Goal: Task Accomplishment & Management: Complete application form

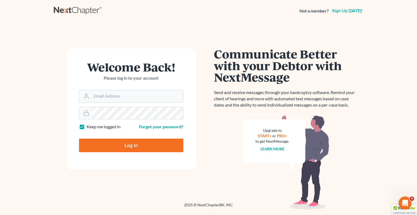
type input "[EMAIL_ADDRESS][DOMAIN_NAME]"
type input "Thinking..."
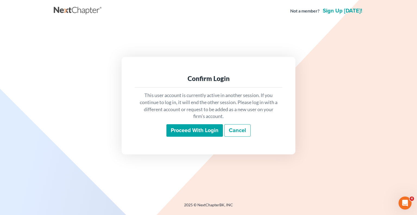
click at [184, 132] on input "Proceed with login" at bounding box center [194, 130] width 56 height 12
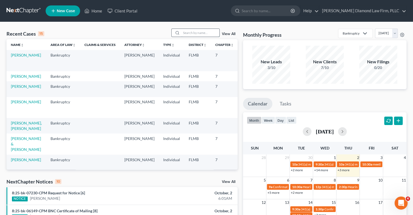
click at [192, 34] on input "search" at bounding box center [200, 33] width 38 height 8
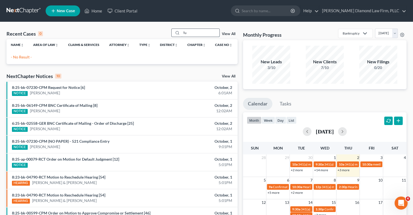
type input "T"
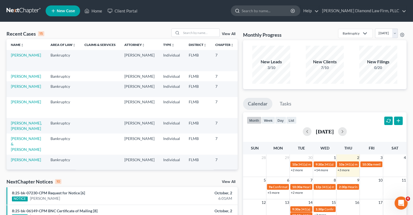
click at [265, 12] on input "search" at bounding box center [266, 11] width 50 height 10
paste input "Turnbull"
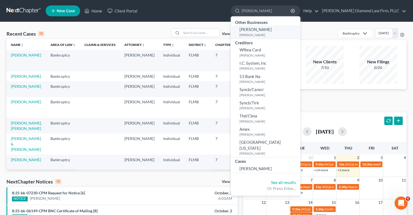
type input "Turnbull"
click at [271, 32] on span "Jane Turnbull" at bounding box center [255, 29] width 32 height 5
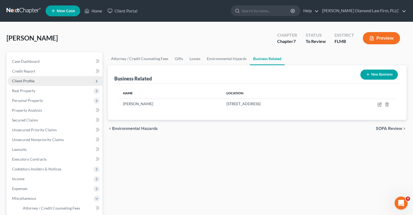
click at [26, 81] on span "Client Profile" at bounding box center [23, 80] width 23 height 5
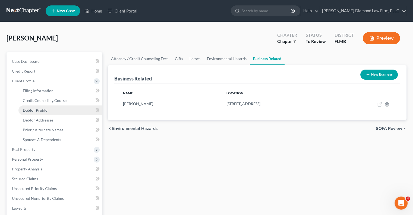
click at [44, 109] on span "Debtor Profile" at bounding box center [35, 110] width 24 height 5
select select "4"
select select "0"
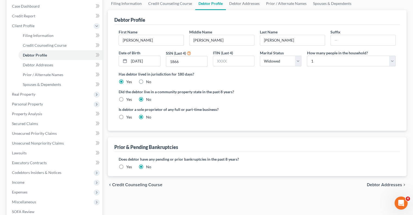
scroll to position [54, 0]
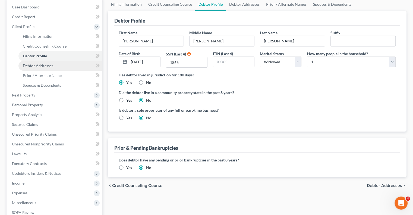
click at [34, 66] on span "Debtor Addresses" at bounding box center [38, 65] width 30 height 5
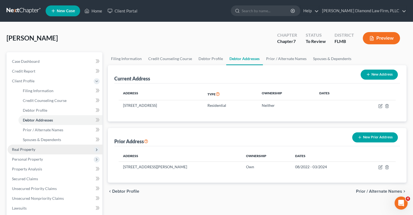
click at [30, 148] on span "Real Property" at bounding box center [23, 149] width 23 height 5
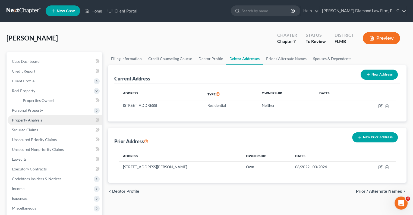
click at [21, 120] on span "Property Analysis" at bounding box center [27, 119] width 30 height 5
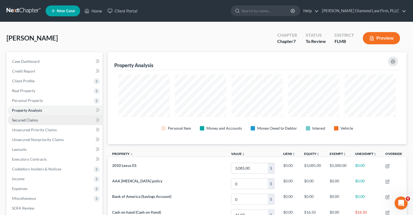
scroll to position [92, 298]
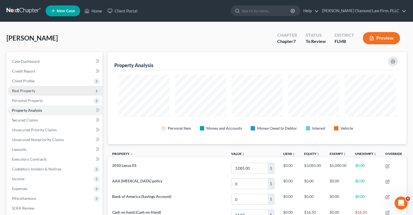
click at [23, 89] on span "Real Property" at bounding box center [23, 90] width 23 height 5
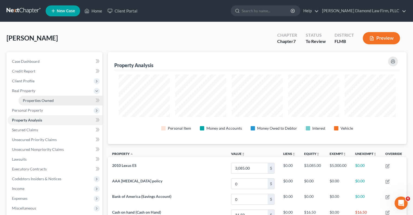
click at [28, 98] on span "Properties Owned" at bounding box center [38, 100] width 31 height 5
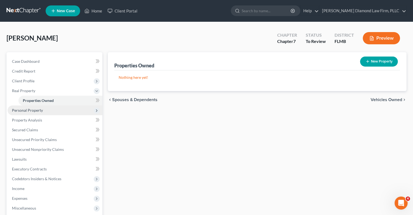
click at [25, 110] on span "Personal Property" at bounding box center [27, 110] width 31 height 5
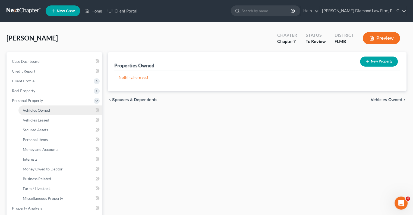
click at [34, 111] on span "Vehicles Owned" at bounding box center [36, 110] width 27 height 5
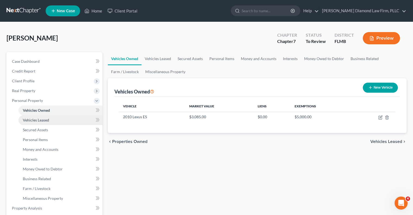
click at [46, 120] on span "Vehicles Leased" at bounding box center [36, 119] width 26 height 5
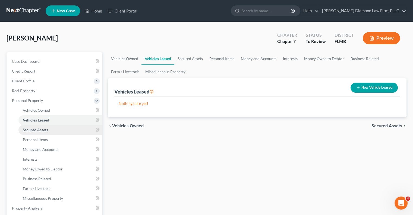
click at [44, 129] on span "Secured Assets" at bounding box center [35, 129] width 25 height 5
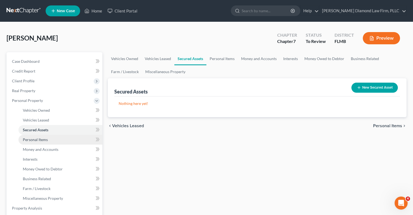
click at [41, 137] on span "Personal Items" at bounding box center [35, 139] width 25 height 5
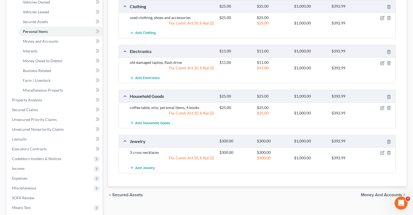
scroll to position [108, 0]
click at [37, 3] on span "Vehicles Owned" at bounding box center [36, 1] width 27 height 5
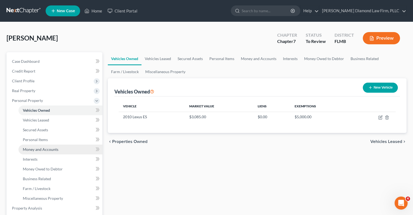
click at [46, 151] on span "Money and Accounts" at bounding box center [41, 149] width 36 height 5
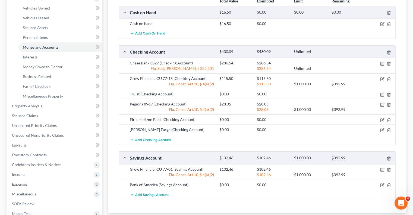
scroll to position [90, 0]
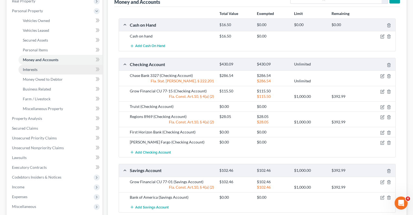
click at [28, 68] on span "Interests" at bounding box center [30, 69] width 15 height 5
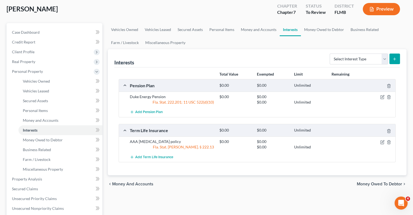
scroll to position [81, 0]
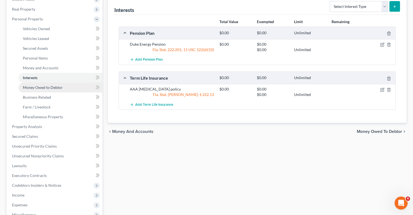
click at [40, 87] on span "Money Owed to Debtor" at bounding box center [43, 87] width 40 height 5
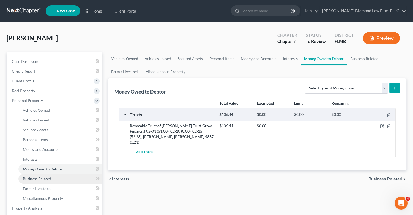
click at [28, 179] on span "Business Related" at bounding box center [37, 178] width 28 height 5
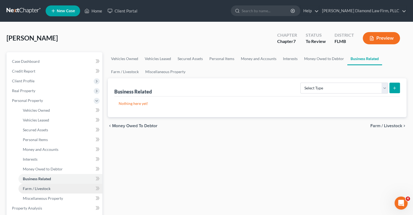
click at [32, 189] on span "Farm / Livestock" at bounding box center [37, 188] width 28 height 5
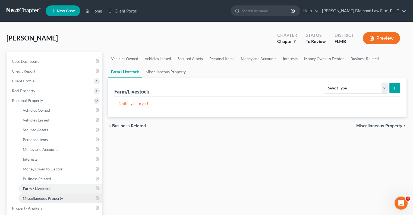
click at [46, 199] on span "Miscellaneous Property" at bounding box center [43, 198] width 40 height 5
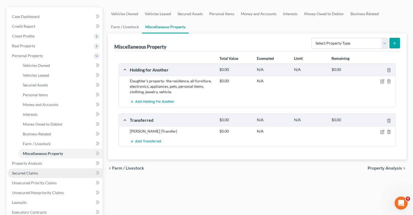
scroll to position [54, 0]
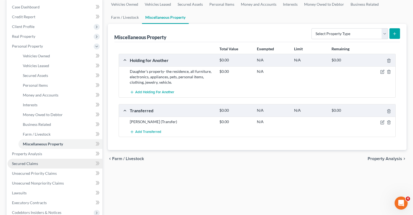
click at [30, 164] on span "Secured Claims" at bounding box center [25, 163] width 26 height 5
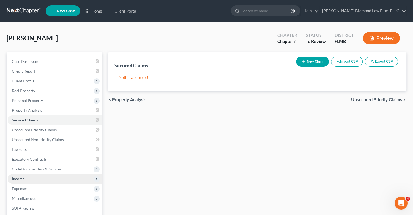
click at [18, 180] on span "Income" at bounding box center [18, 178] width 12 height 5
click at [17, 179] on span "Income" at bounding box center [18, 178] width 12 height 5
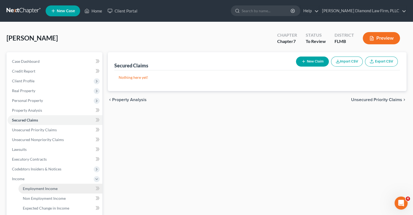
click at [29, 191] on link "Employment Income" at bounding box center [60, 188] width 84 height 10
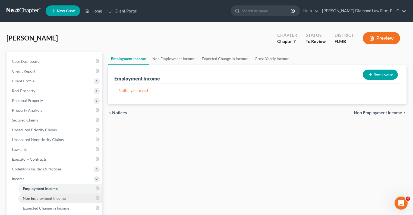
click at [44, 198] on span "Non Employment Income" at bounding box center [44, 198] width 43 height 5
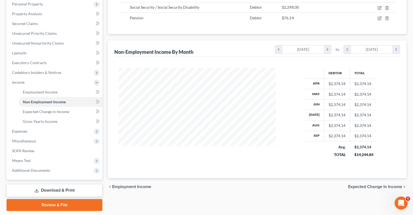
scroll to position [108, 0]
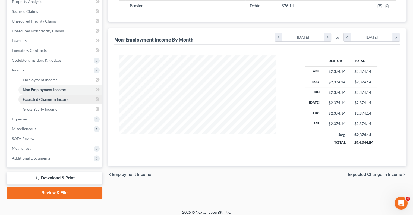
click at [38, 102] on link "Expected Change in Income" at bounding box center [60, 99] width 84 height 10
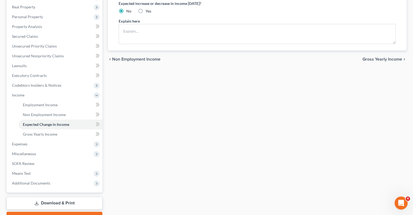
scroll to position [108, 0]
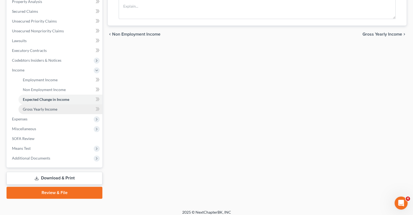
click at [45, 110] on span "Gross Yearly Income" at bounding box center [40, 109] width 34 height 5
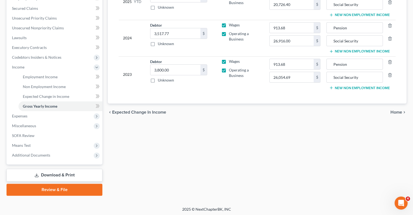
scroll to position [112, 0]
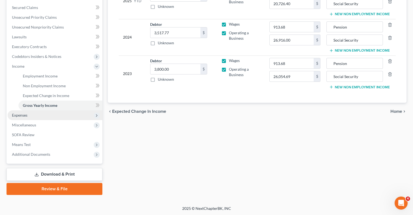
click at [18, 115] on span "Expenses" at bounding box center [19, 115] width 15 height 5
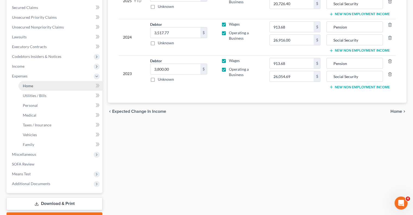
click at [27, 87] on span "Home" at bounding box center [28, 85] width 10 height 5
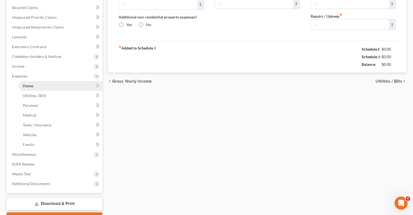
type input "800.00"
type input "0.00"
radio input "true"
type input "0.00"
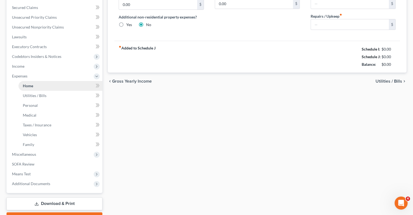
type input "0.00"
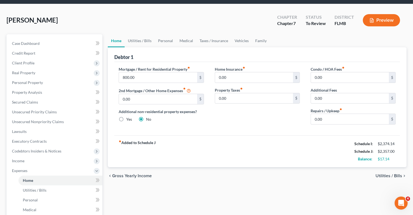
scroll to position [27, 0]
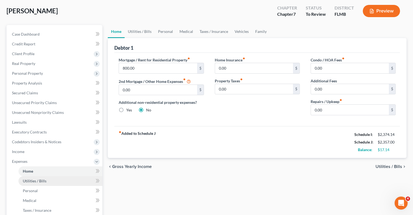
click at [24, 182] on span "Utilities / Bills" at bounding box center [35, 180] width 24 height 5
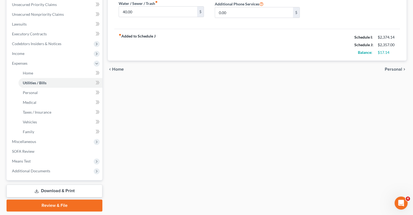
scroll to position [142, 0]
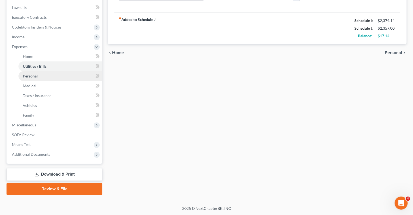
click at [25, 77] on span "Personal" at bounding box center [30, 76] width 15 height 5
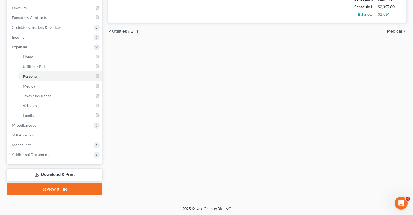
scroll to position [142, 0]
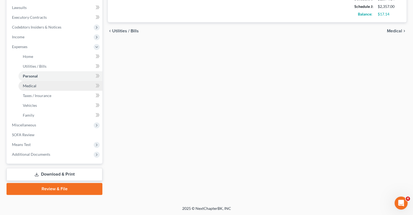
click at [31, 85] on span "Medical" at bounding box center [30, 85] width 14 height 5
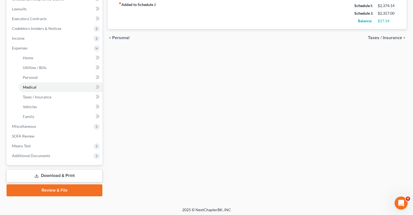
scroll to position [142, 0]
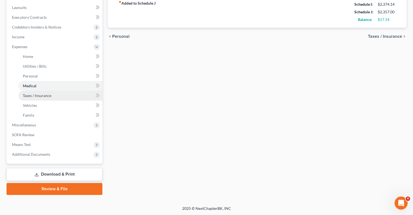
click at [33, 94] on span "Taxes / Insurance" at bounding box center [37, 95] width 28 height 5
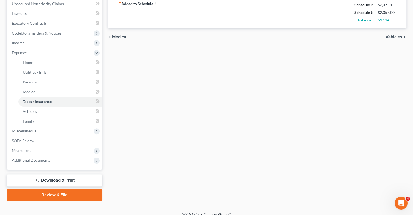
scroll to position [142, 0]
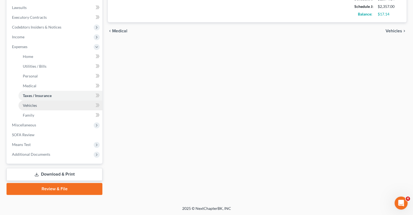
click at [30, 103] on span "Vehicles" at bounding box center [30, 105] width 14 height 5
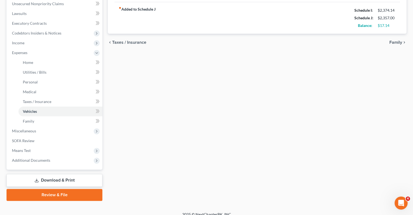
scroll to position [142, 0]
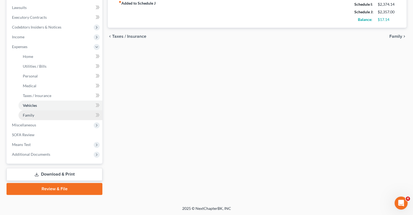
click at [27, 114] on span "Family" at bounding box center [28, 115] width 11 height 5
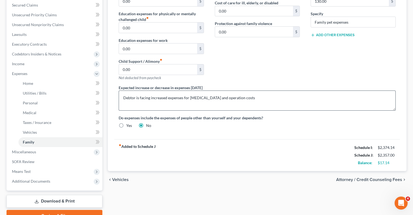
scroll to position [136, 0]
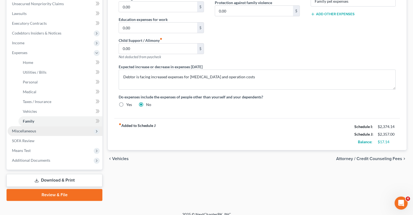
click at [15, 130] on span "Miscellaneous" at bounding box center [24, 130] width 24 height 5
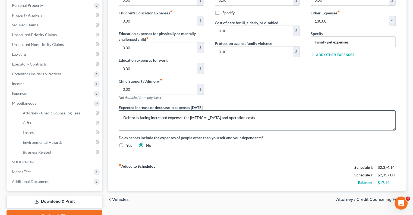
scroll to position [122, 0]
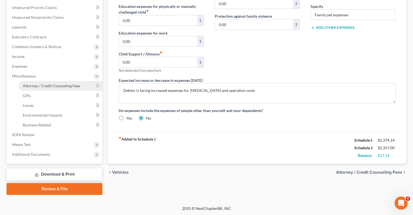
click at [41, 87] on span "Attorney / Credit Counseling Fees" at bounding box center [51, 85] width 57 height 5
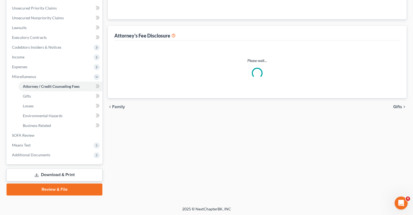
select select "2"
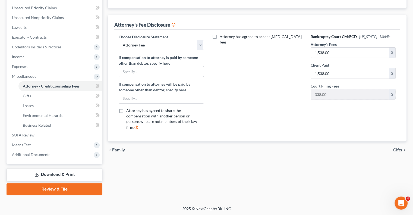
scroll to position [122, 0]
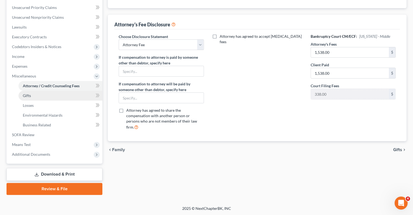
click at [26, 94] on span "Gifts" at bounding box center [27, 95] width 8 height 5
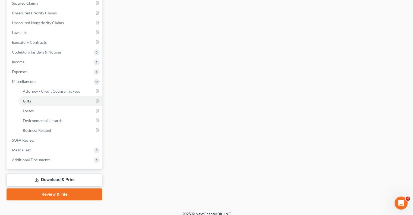
scroll to position [122, 0]
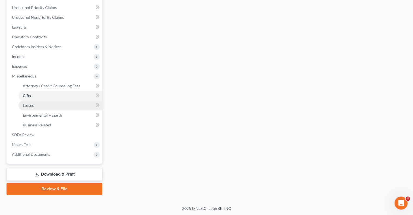
click at [29, 107] on span "Losses" at bounding box center [28, 105] width 11 height 5
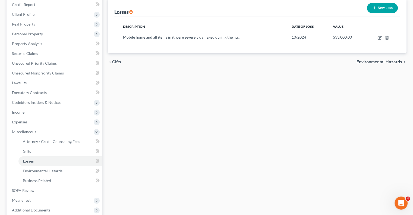
scroll to position [54, 0]
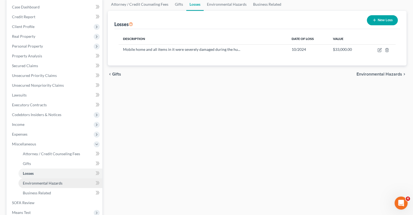
click at [56, 181] on span "Environmental Hazards" at bounding box center [43, 182] width 40 height 5
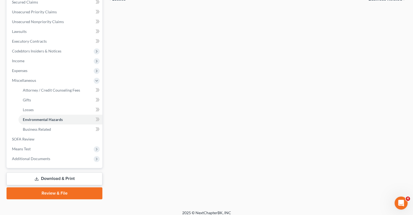
scroll to position [122, 0]
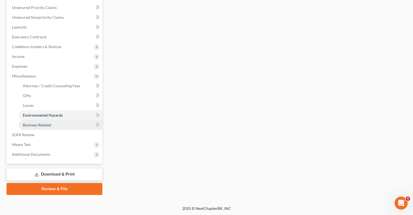
click at [29, 125] on span "Business Related" at bounding box center [37, 124] width 28 height 5
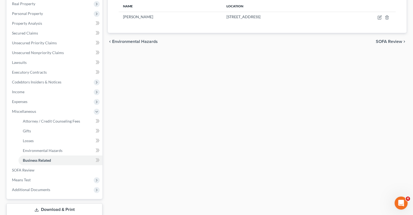
scroll to position [27, 0]
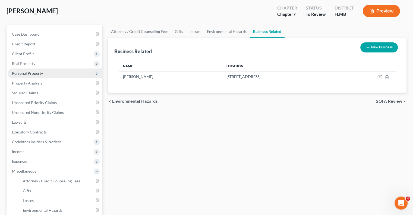
click at [32, 74] on span "Personal Property" at bounding box center [27, 73] width 31 height 5
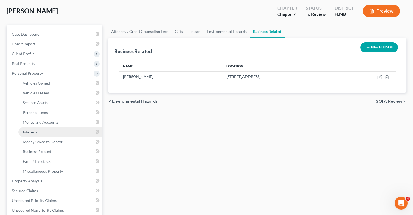
click at [31, 132] on span "Interests" at bounding box center [30, 131] width 15 height 5
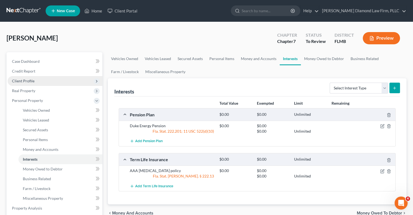
click at [17, 81] on span "Client Profile" at bounding box center [23, 80] width 23 height 5
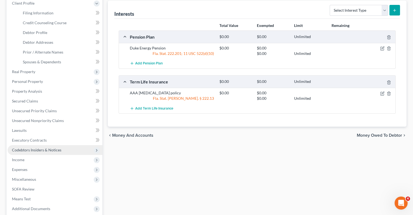
scroll to position [105, 0]
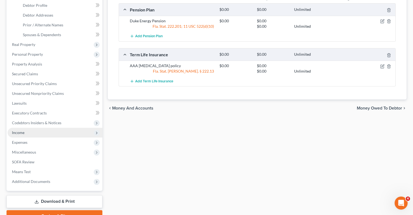
click at [20, 134] on span "Income" at bounding box center [18, 132] width 12 height 5
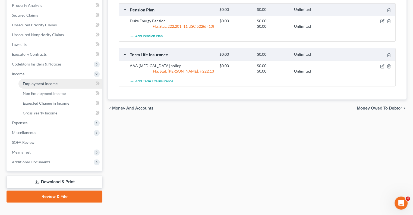
click at [31, 82] on span "Employment Income" at bounding box center [40, 83] width 35 height 5
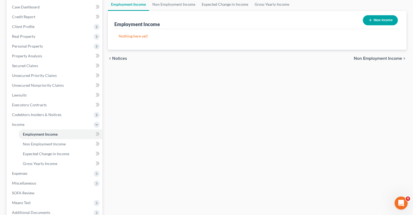
scroll to position [81, 0]
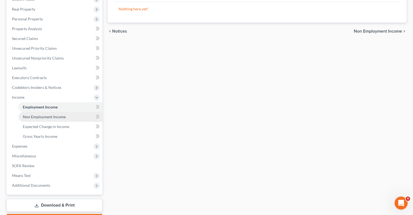
click at [36, 117] on span "Non Employment Income" at bounding box center [44, 116] width 43 height 5
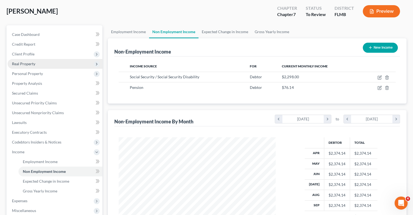
scroll to position [27, 0]
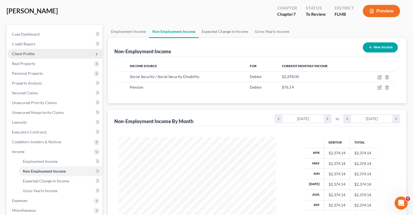
click at [19, 55] on span "Client Profile" at bounding box center [23, 53] width 23 height 5
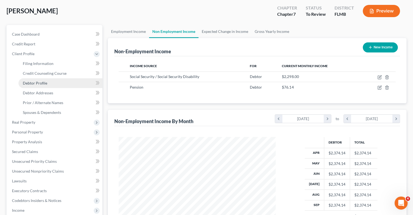
click at [24, 84] on span "Debtor Profile" at bounding box center [35, 83] width 24 height 5
select select "4"
select select "0"
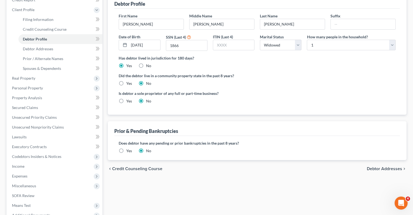
scroll to position [54, 0]
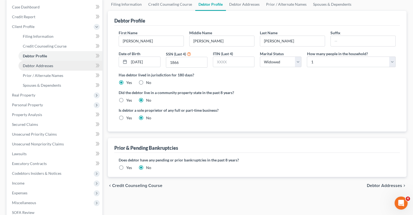
click at [32, 67] on span "Debtor Addresses" at bounding box center [38, 65] width 30 height 5
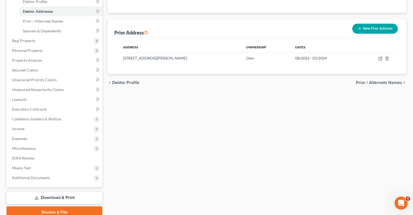
scroll to position [81, 0]
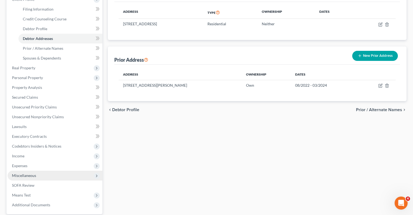
click at [42, 174] on span "Miscellaneous" at bounding box center [55, 175] width 95 height 10
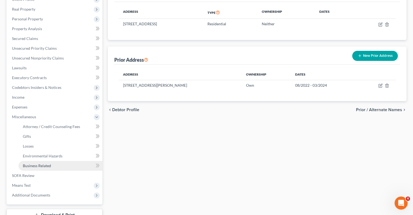
click at [45, 166] on span "Business Related" at bounding box center [37, 165] width 28 height 5
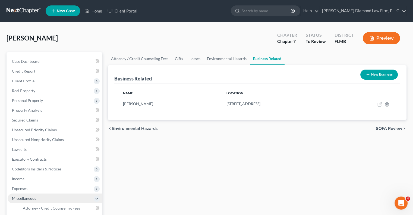
click at [24, 199] on span "Miscellaneous" at bounding box center [24, 198] width 24 height 5
click at [17, 197] on span "Miscellaneous" at bounding box center [24, 198] width 24 height 5
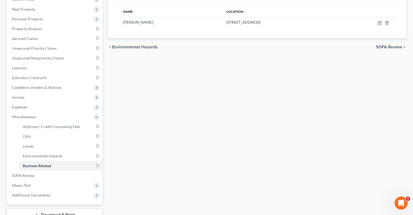
scroll to position [108, 0]
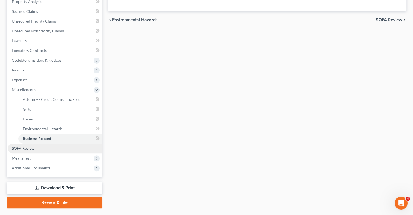
click at [12, 147] on span "SOFA Review" at bounding box center [23, 148] width 23 height 5
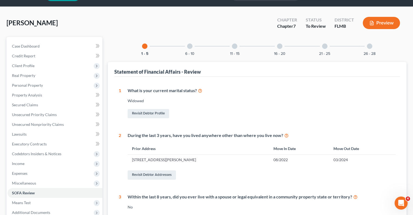
scroll to position [7, 0]
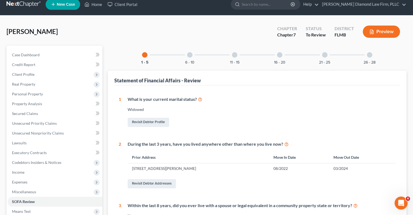
click at [188, 55] on div at bounding box center [189, 54] width 5 height 5
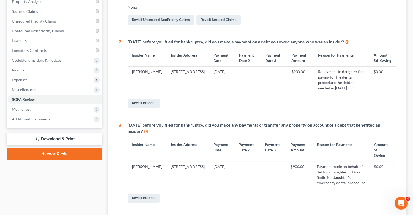
scroll to position [0, 0]
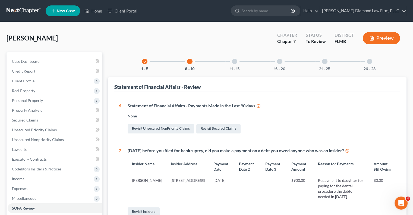
click at [234, 62] on div at bounding box center [234, 61] width 5 height 5
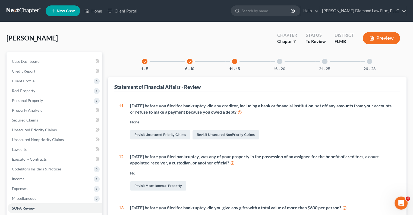
click at [279, 63] on div at bounding box center [279, 61] width 5 height 5
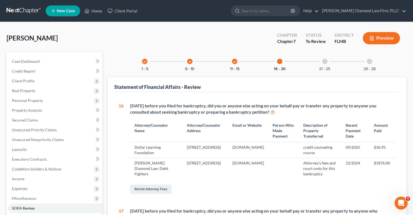
click at [324, 63] on div "21 - 25" at bounding box center [324, 61] width 18 height 18
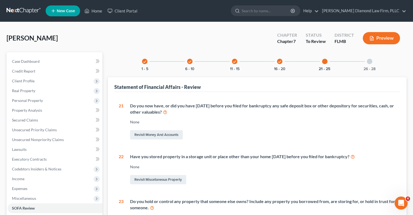
click at [369, 59] on div at bounding box center [368, 61] width 5 height 5
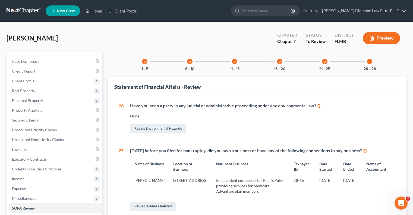
scroll to position [27, 0]
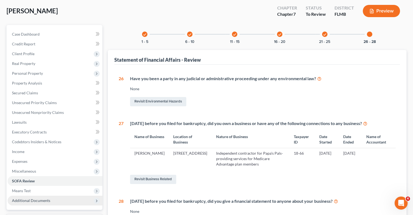
click at [13, 202] on span "Additional Documents" at bounding box center [31, 200] width 38 height 5
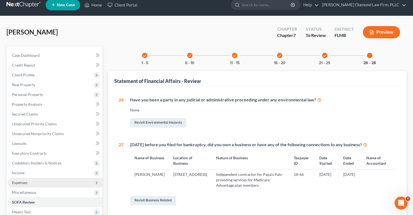
scroll to position [0, 0]
